Goal: Task Accomplishment & Management: Use online tool/utility

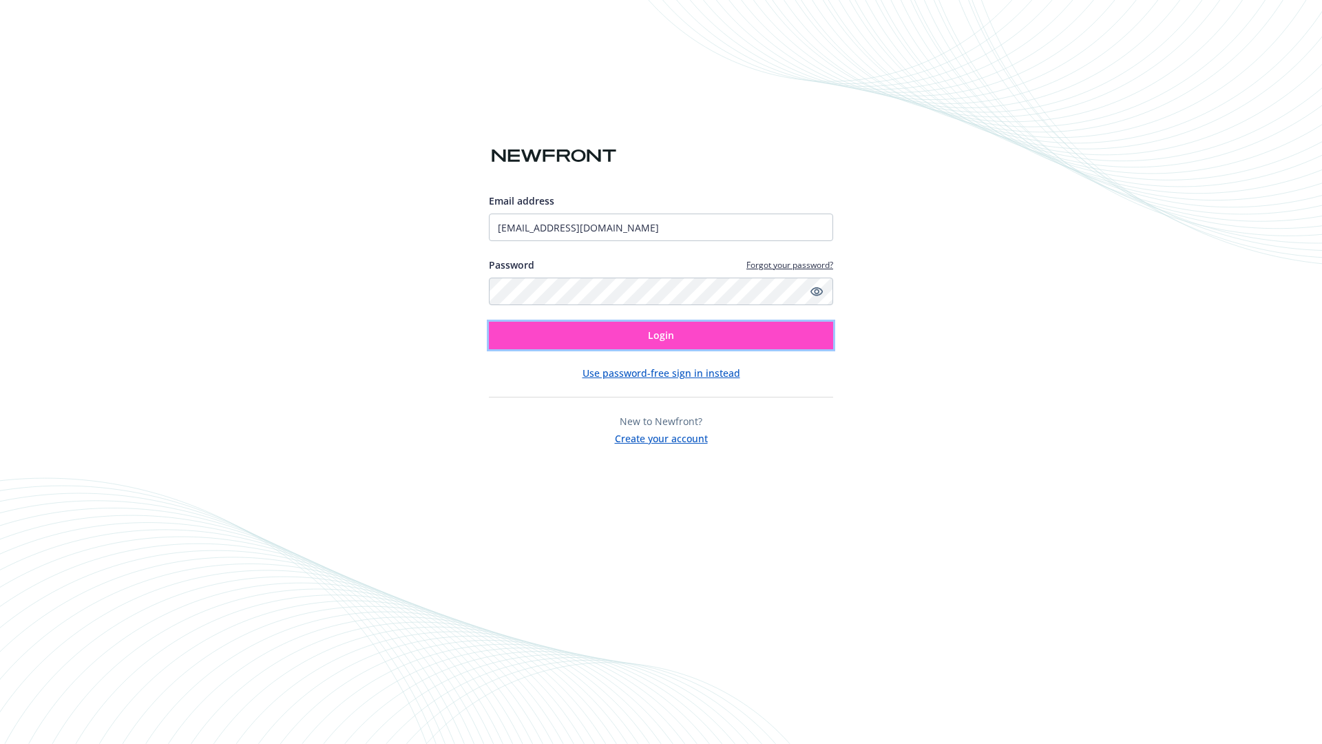
click at [661, 335] on span "Login" at bounding box center [661, 334] width 26 height 13
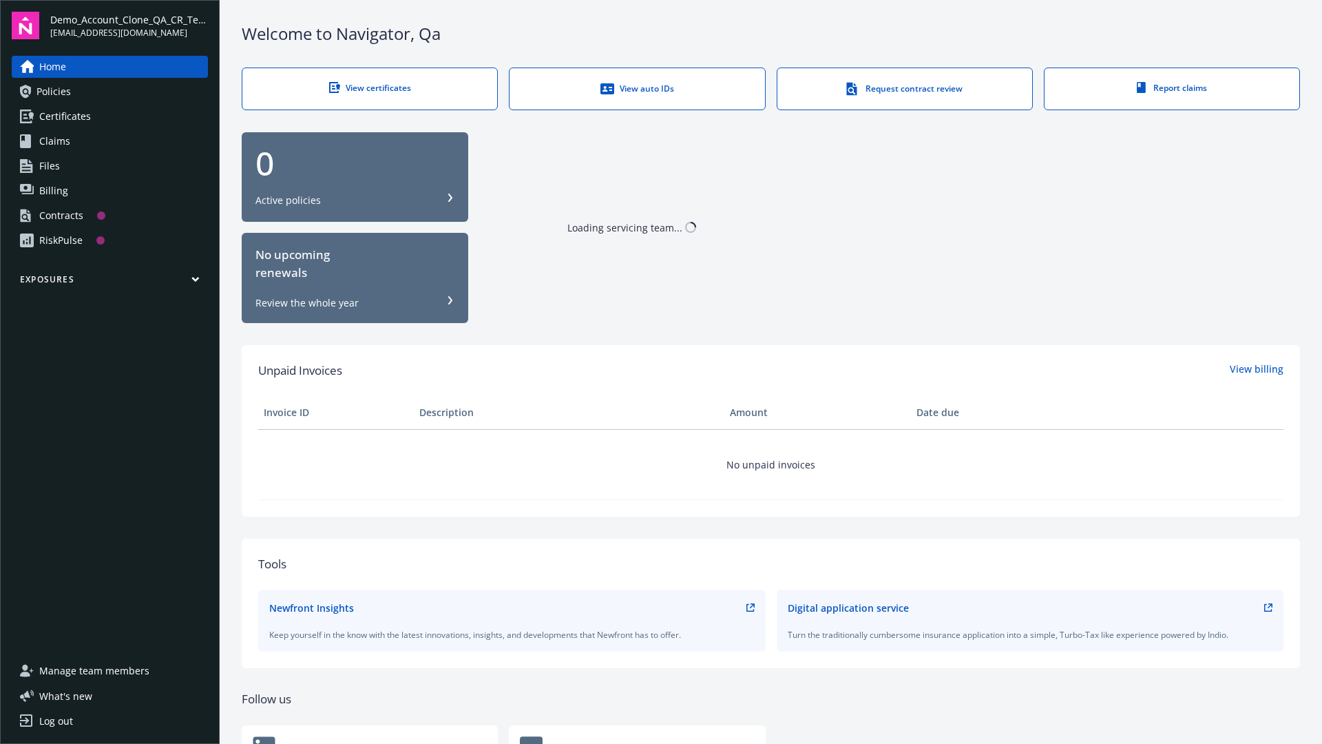
click at [129, 25] on span "Demo_Account_Clone_QA_CR_Tests_Prospect" at bounding box center [129, 19] width 158 height 14
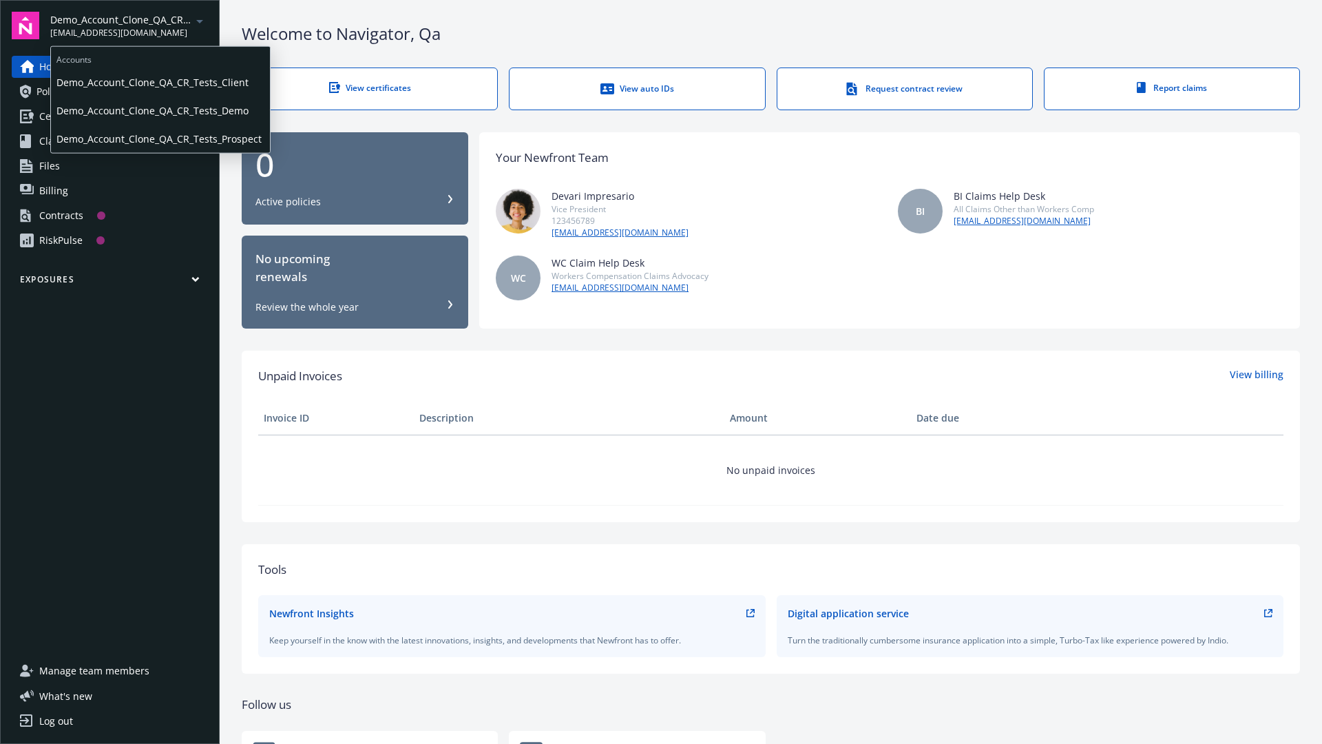
click at [159, 82] on span "Demo_Account_Clone_QA_CR_Tests_Client" at bounding box center [160, 82] width 208 height 28
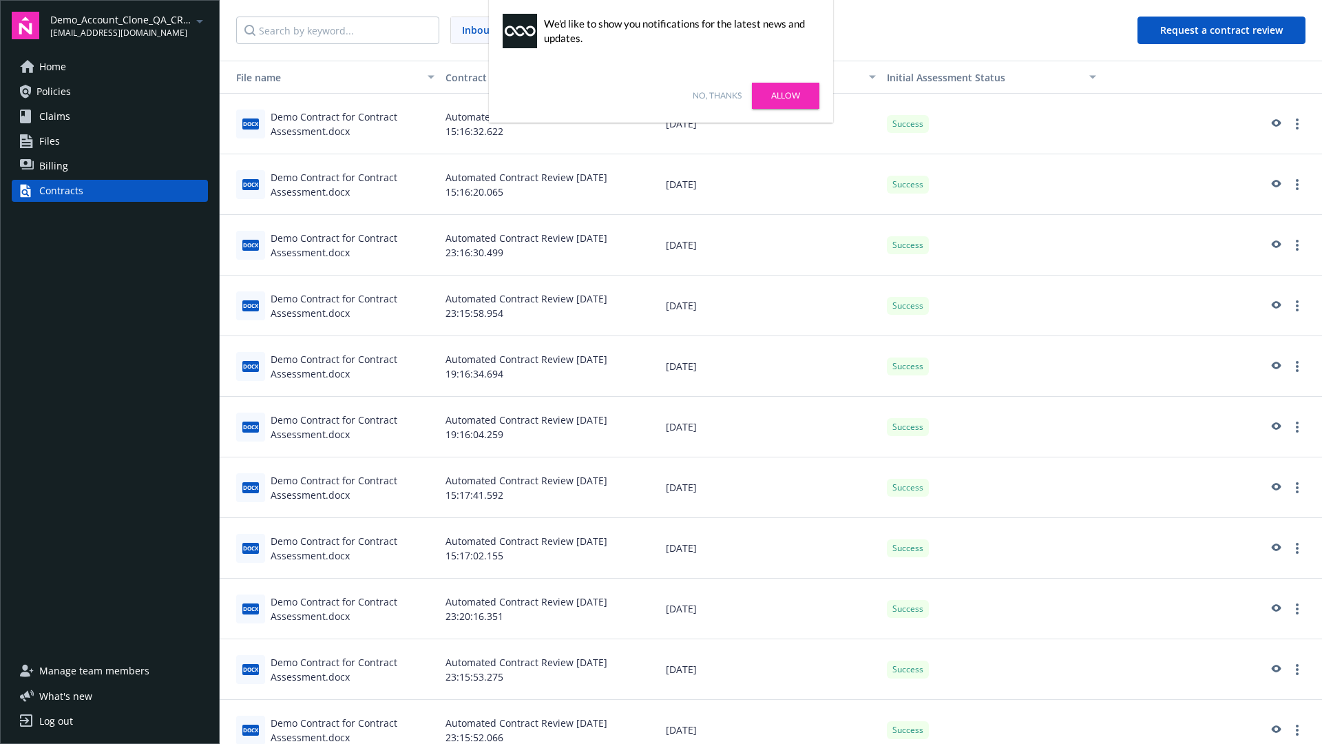
click at [717, 96] on link "No, thanks" at bounding box center [717, 96] width 49 height 12
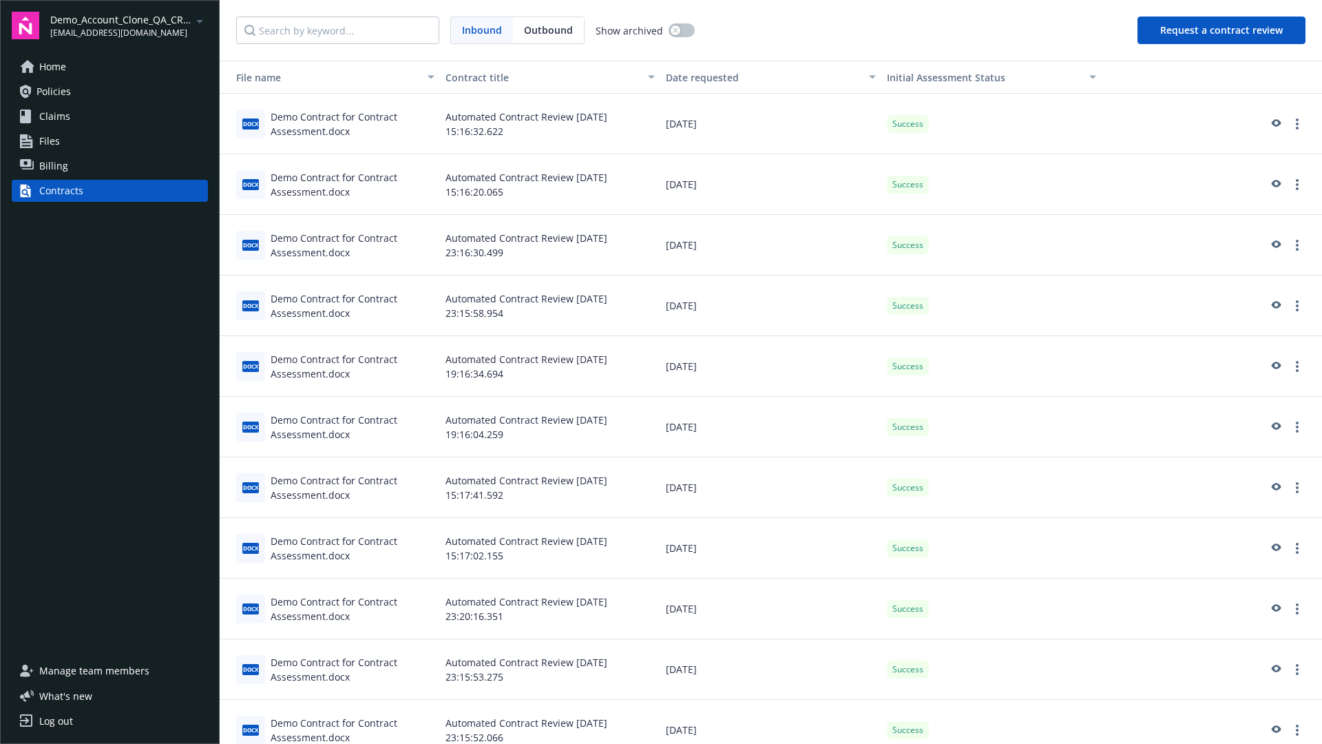
click at [1222, 30] on button "Request a contract review" at bounding box center [1221, 31] width 168 height 28
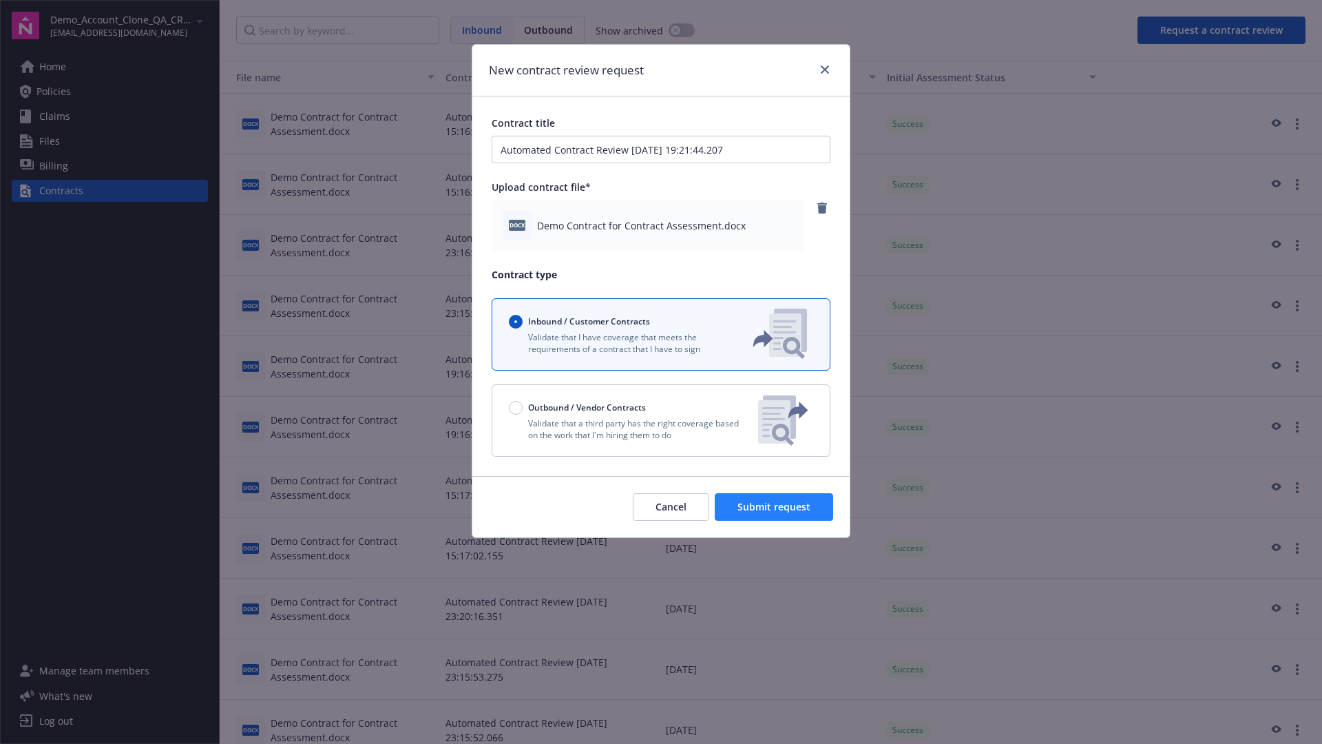
type input "Automated Contract Review [DATE] 19:21:44.207"
click at [775, 507] on span "Submit request" at bounding box center [773, 506] width 73 height 13
